Goal: Task Accomplishment & Management: Manage account settings

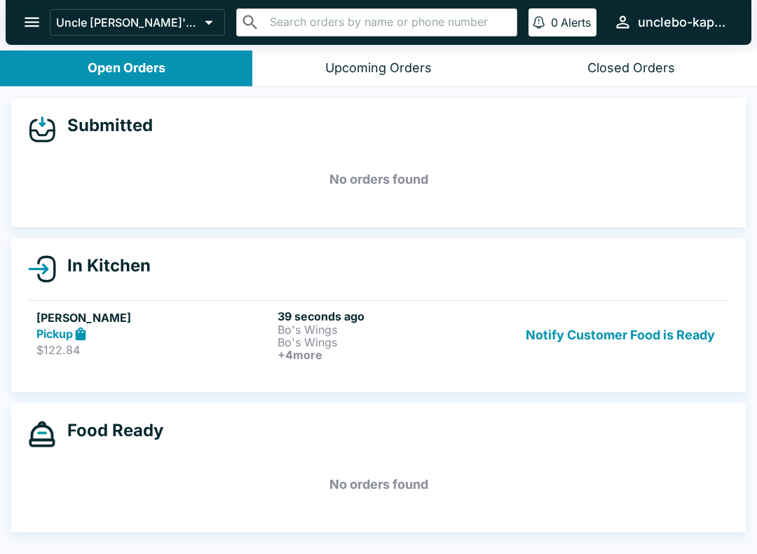
click at [397, 344] on p "Bo's Wings" at bounding box center [395, 342] width 235 height 13
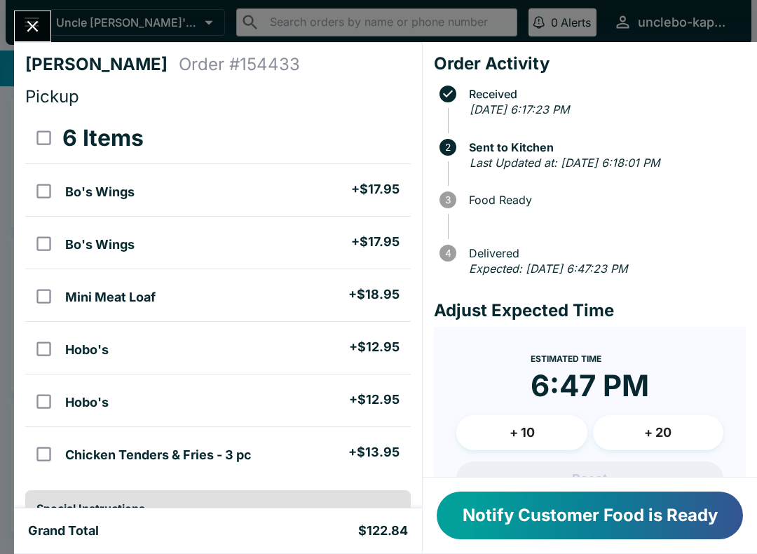
scroll to position [8, 0]
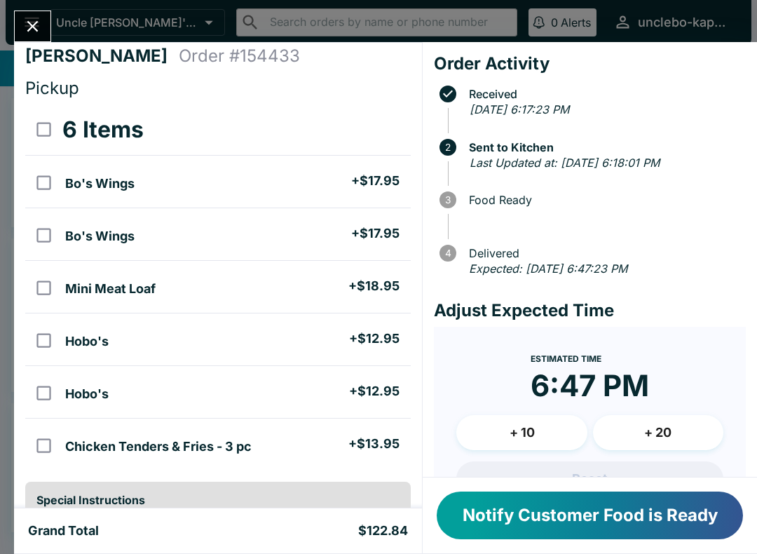
click at [549, 514] on button "Notify Customer Food is Ready" at bounding box center [590, 515] width 306 height 48
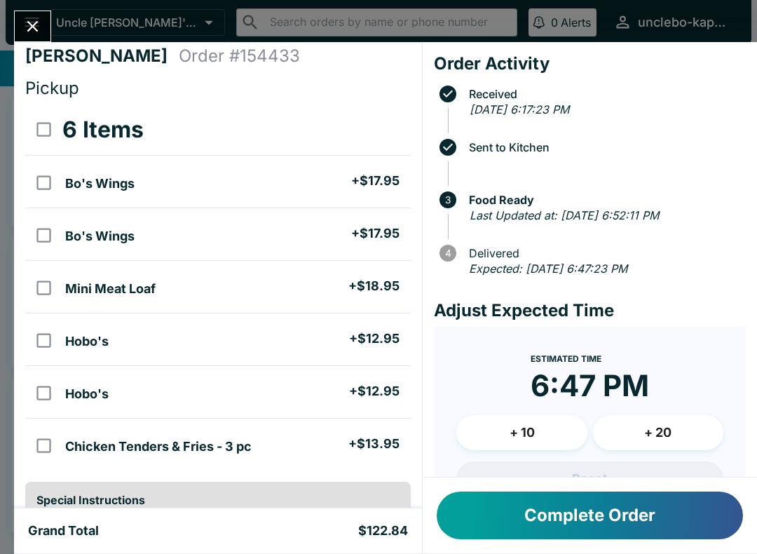
click at [523, 518] on button "Complete Order" at bounding box center [590, 515] width 306 height 48
click at [527, 526] on button "Complete Order" at bounding box center [590, 515] width 306 height 48
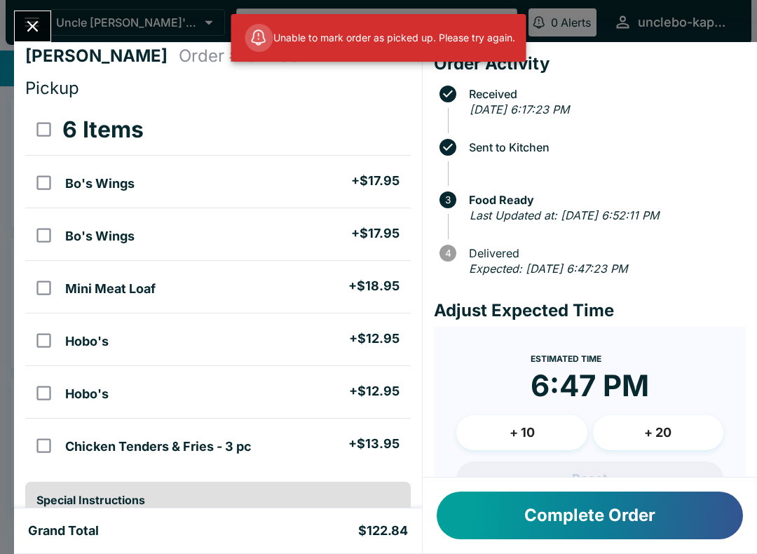
click at [505, 497] on button "Complete Order" at bounding box center [590, 515] width 306 height 48
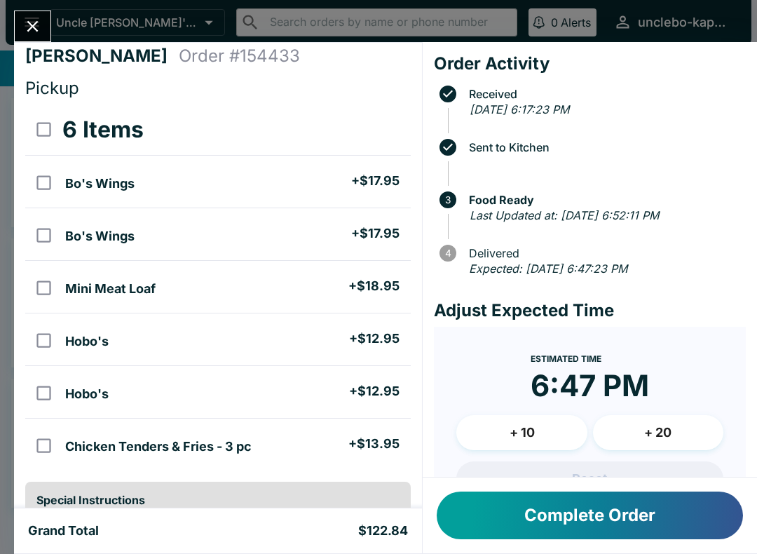
click at [32, 17] on icon "Close" at bounding box center [32, 26] width 19 height 19
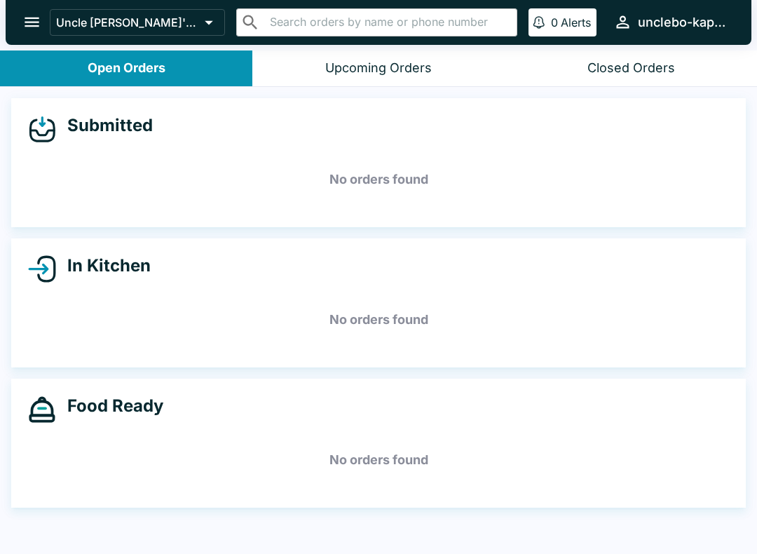
click at [655, 67] on div "Closed Orders" at bounding box center [631, 68] width 88 height 16
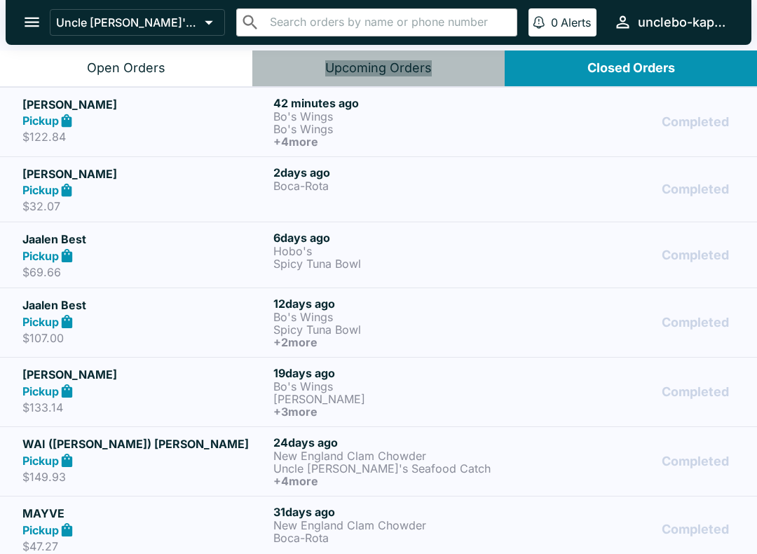
click at [402, 67] on div "Upcoming Orders" at bounding box center [378, 68] width 107 height 16
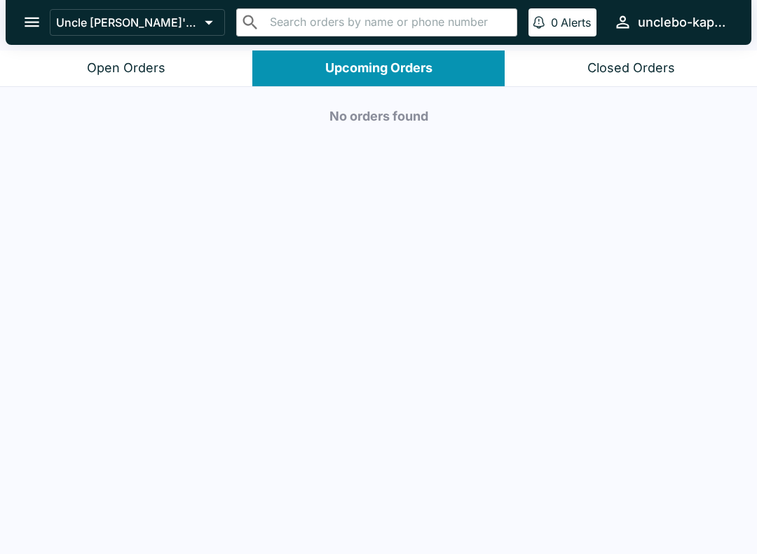
click at [119, 66] on div "Open Orders" at bounding box center [126, 68] width 78 height 16
